Goal: Task Accomplishment & Management: Manage account settings

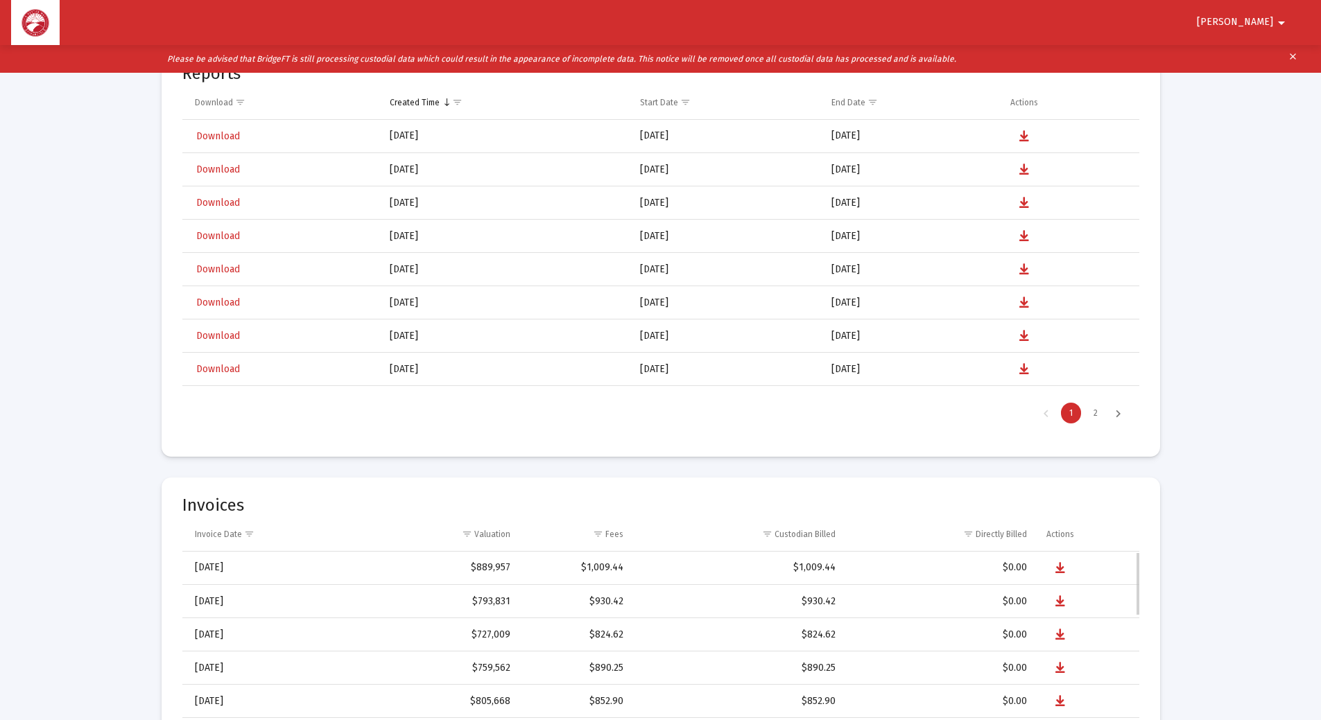
scroll to position [208, 0]
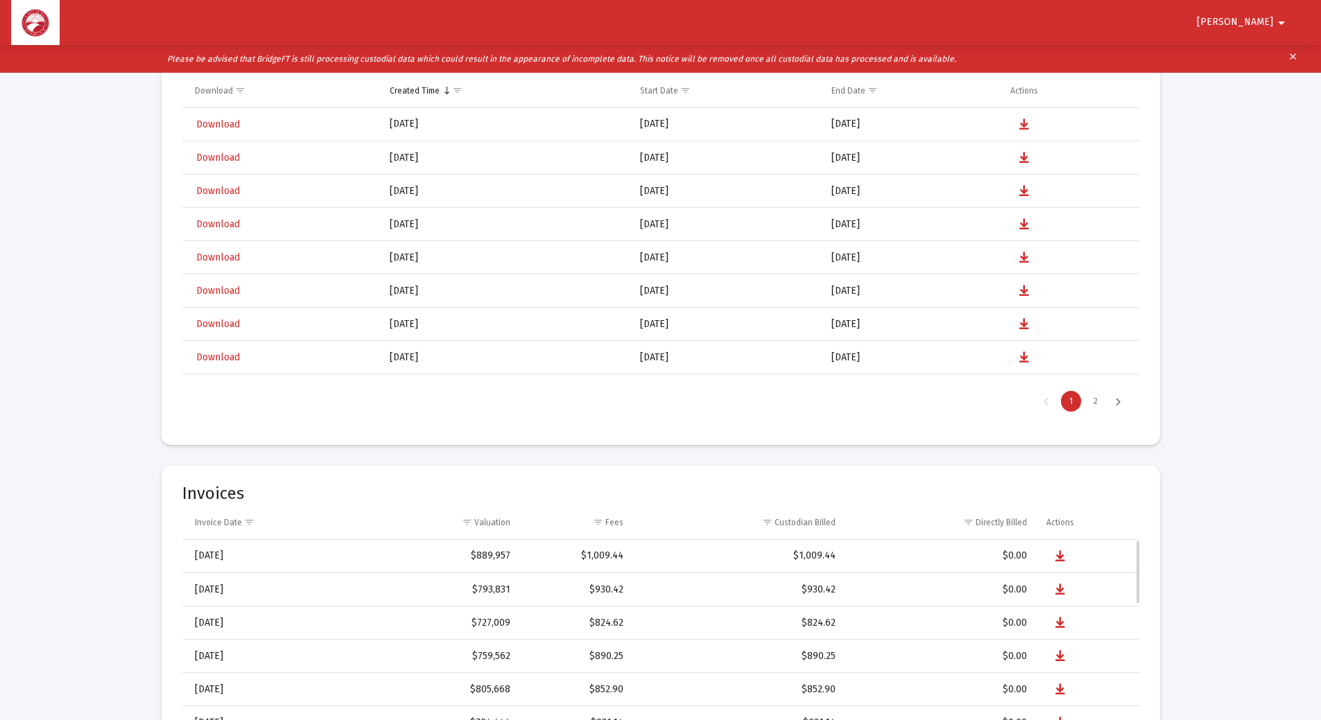
select select "View all"
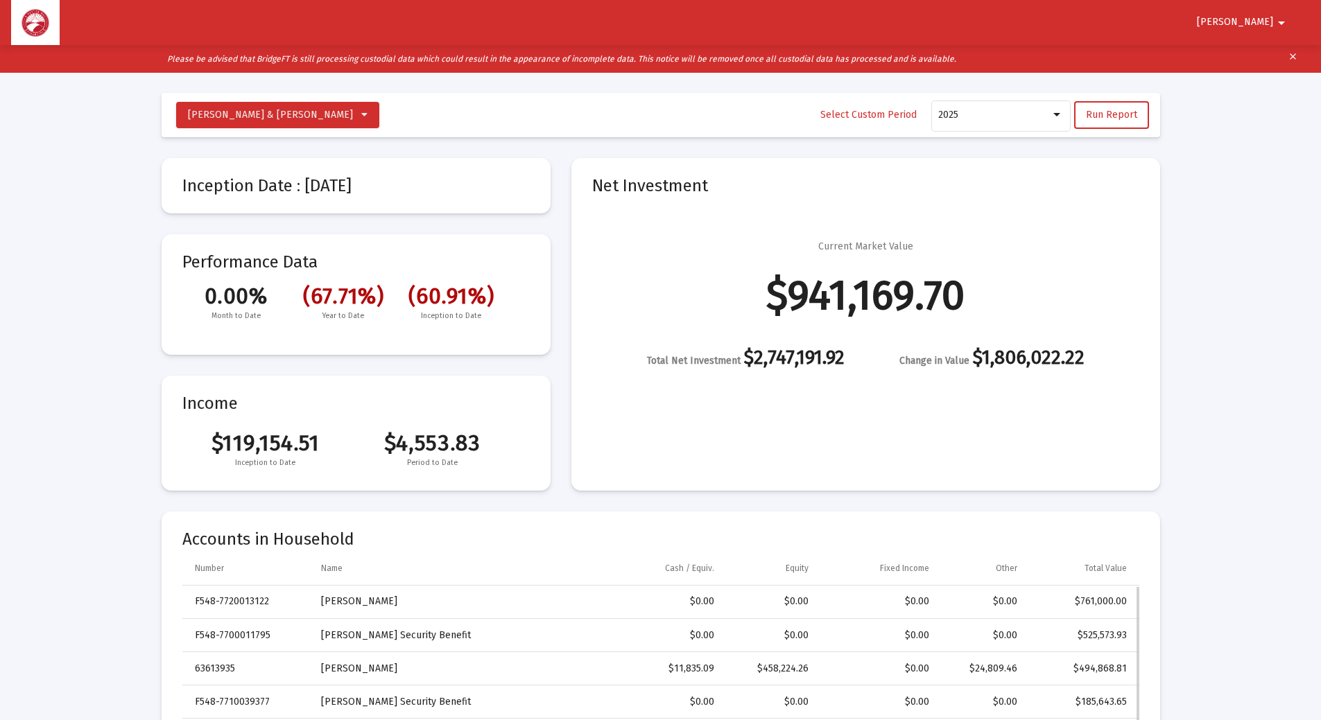
scroll to position [0, 0]
click at [1281, 21] on mat-icon "arrow_drop_down" at bounding box center [1281, 23] width 17 height 28
click at [1258, 58] on button "Logout" at bounding box center [1256, 58] width 78 height 33
